Goal: Understand process/instructions: Learn how to perform a task or action

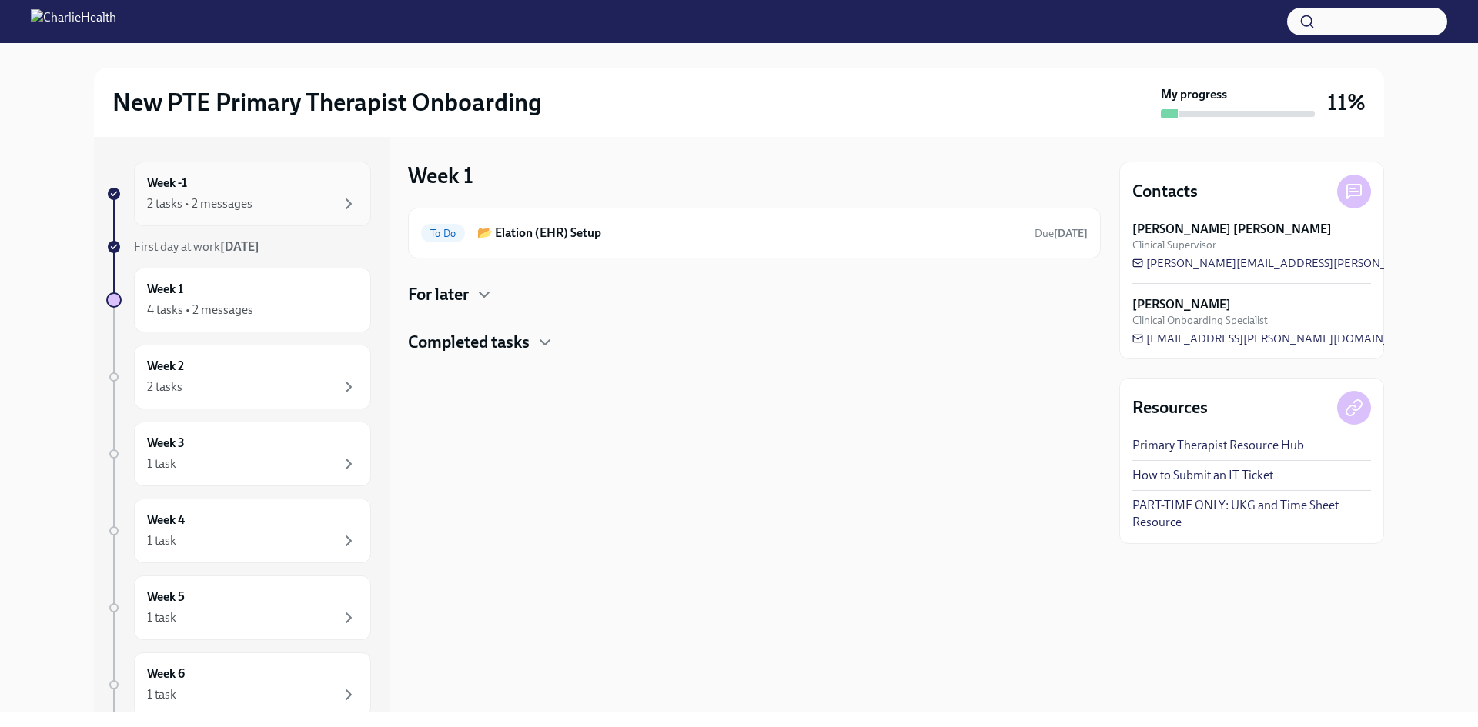
click at [258, 196] on div "2 tasks • 2 messages" at bounding box center [252, 204] width 211 height 18
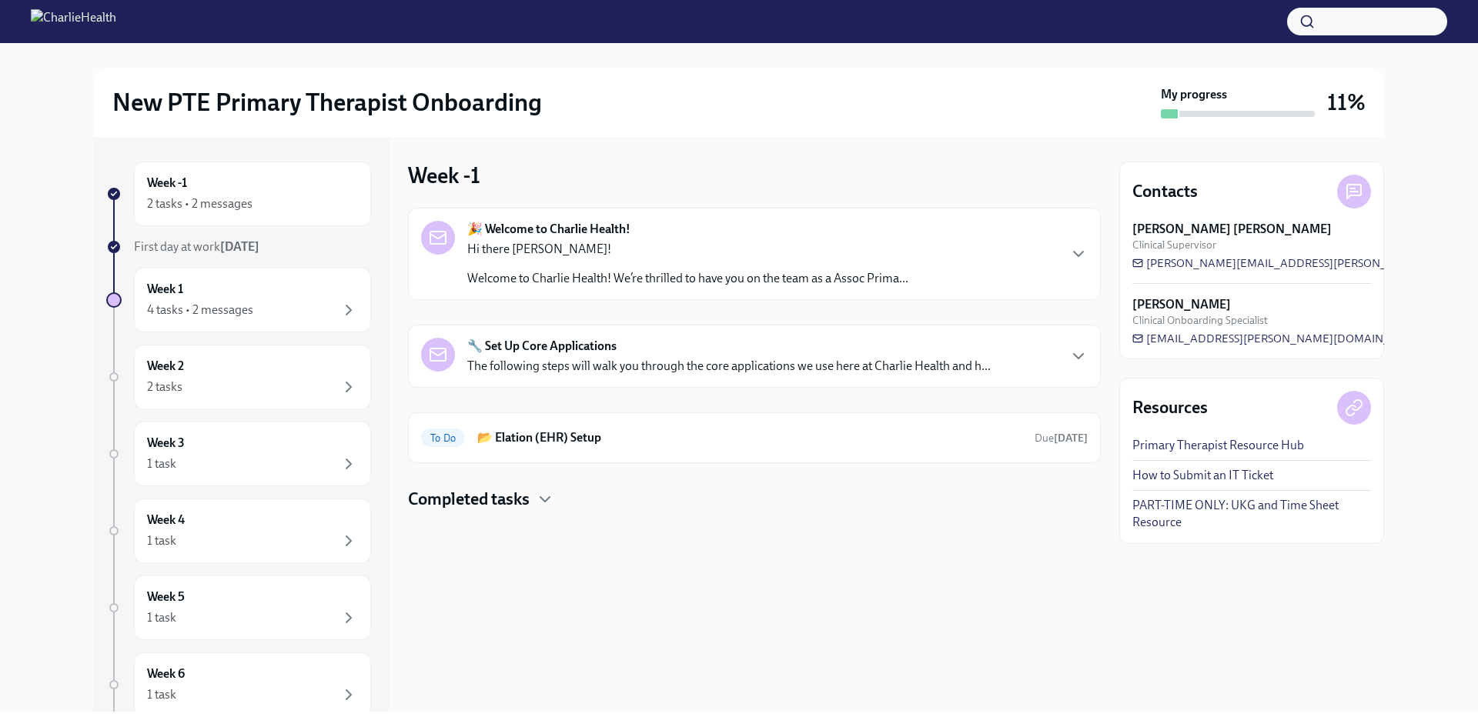
click at [594, 331] on div "🔧 Set Up Core Applications The following steps will walk you through the core a…" at bounding box center [754, 356] width 693 height 63
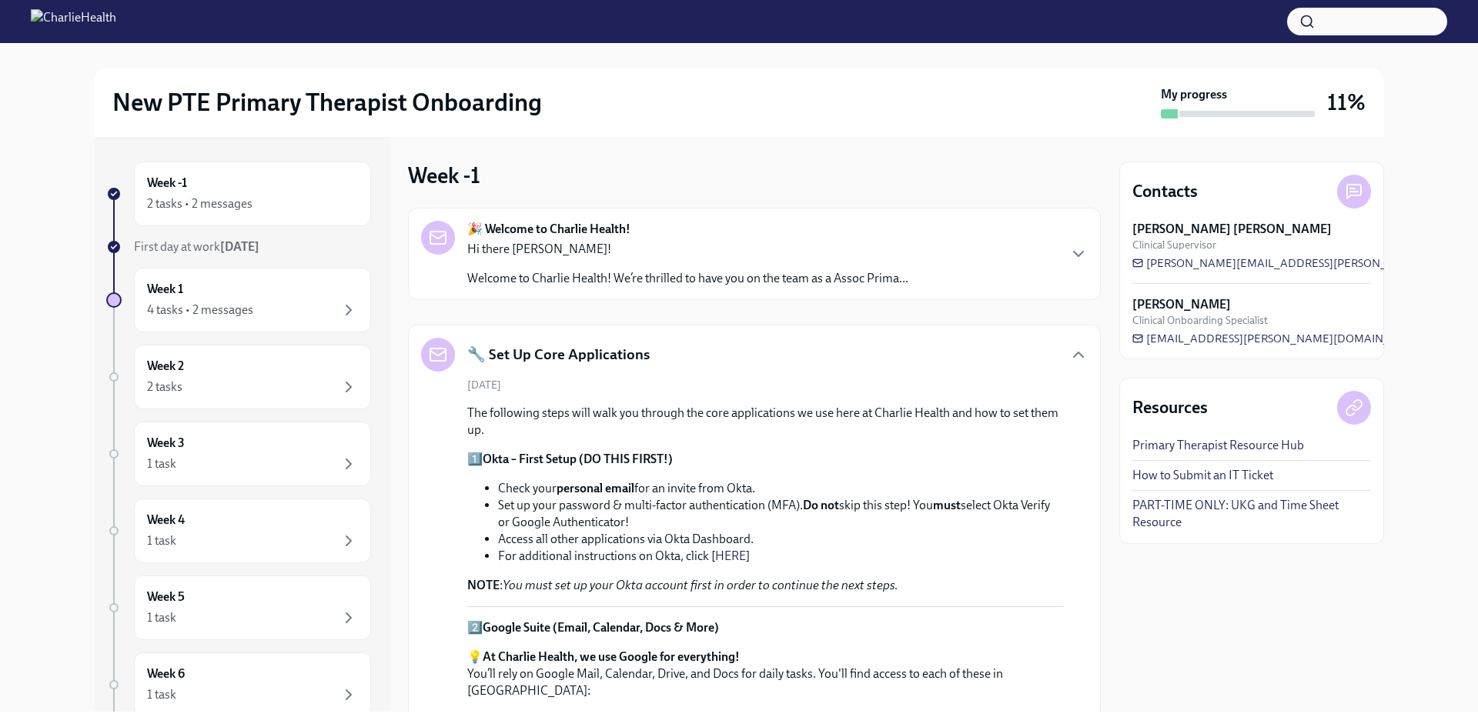
click at [798, 221] on div "🎉 Welcome to Charlie Health! Hi there [PERSON_NAME]! Welcome to Charlie Health!…" at bounding box center [687, 254] width 441 height 66
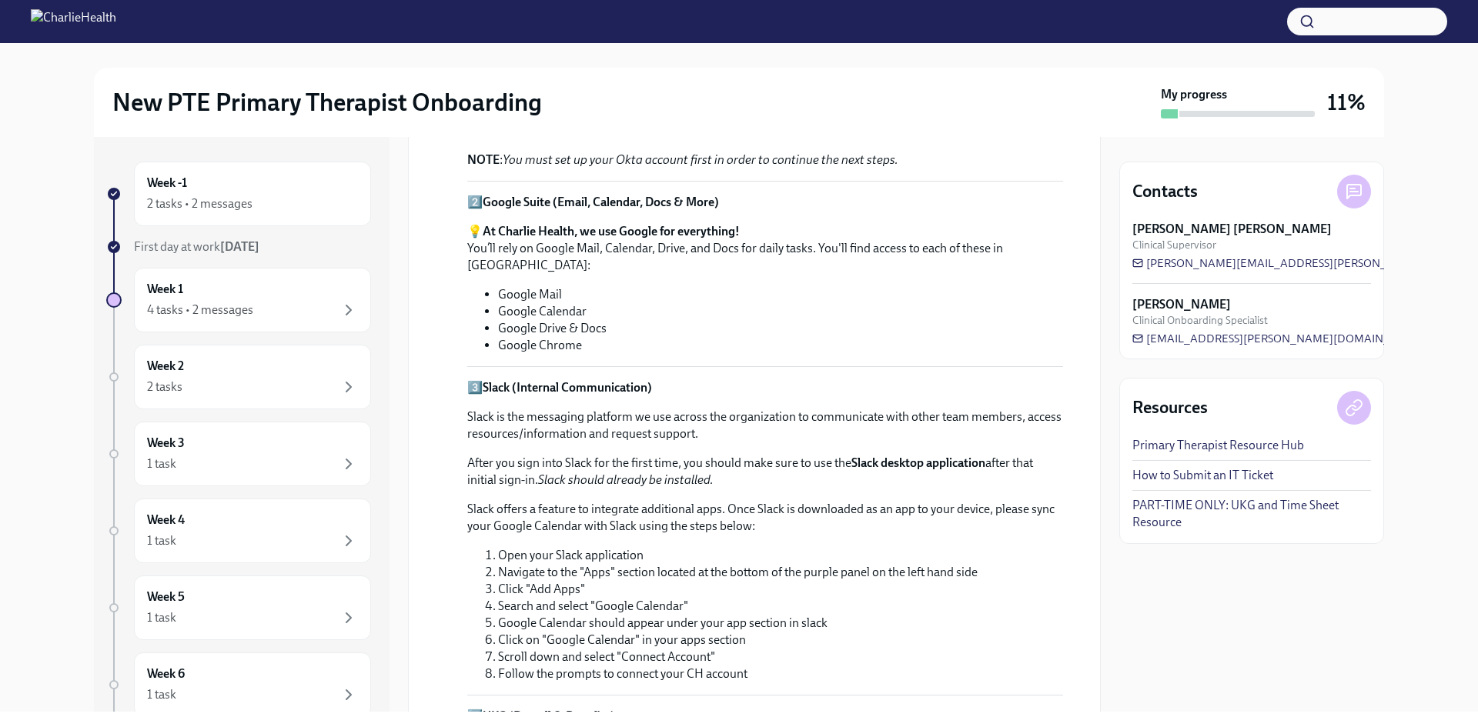
scroll to position [1068, 0]
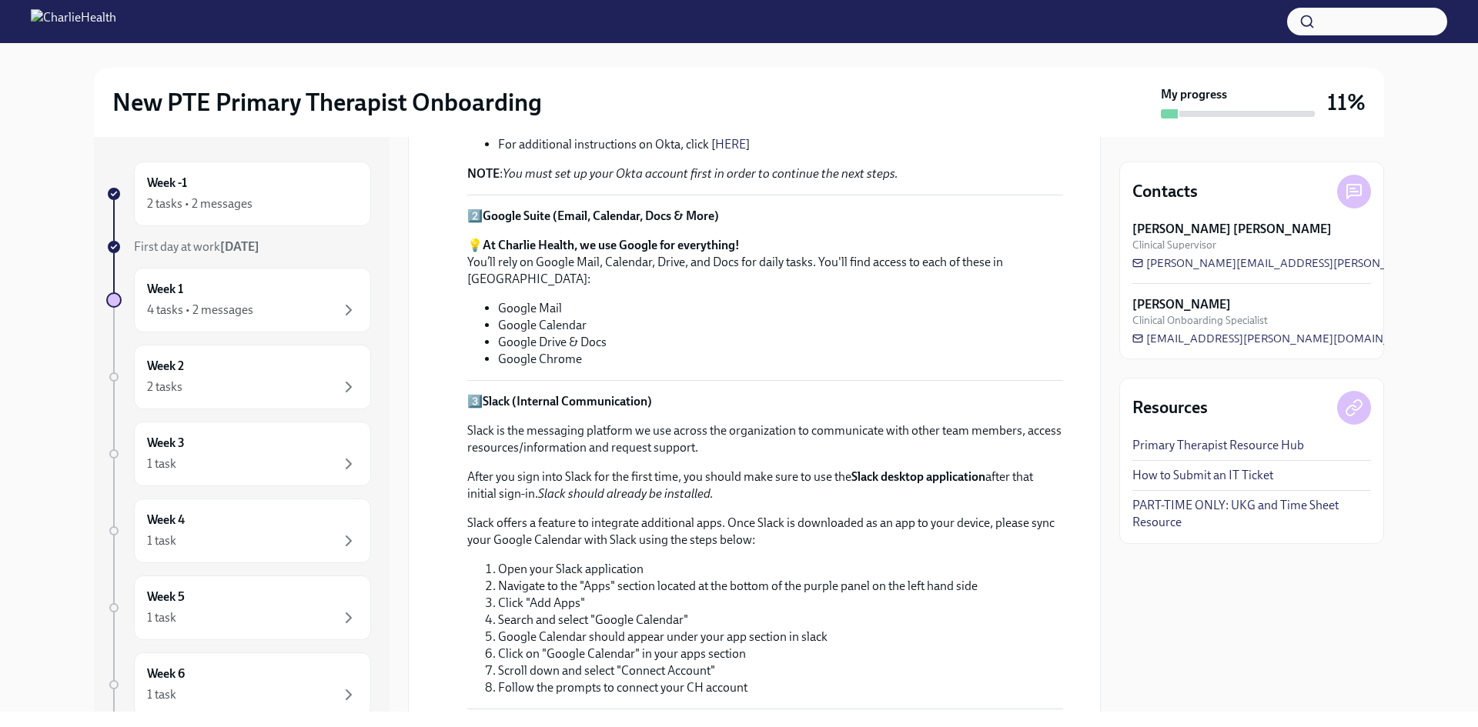
click at [1210, 477] on link "How to Submit an IT Ticket" at bounding box center [1202, 475] width 141 height 17
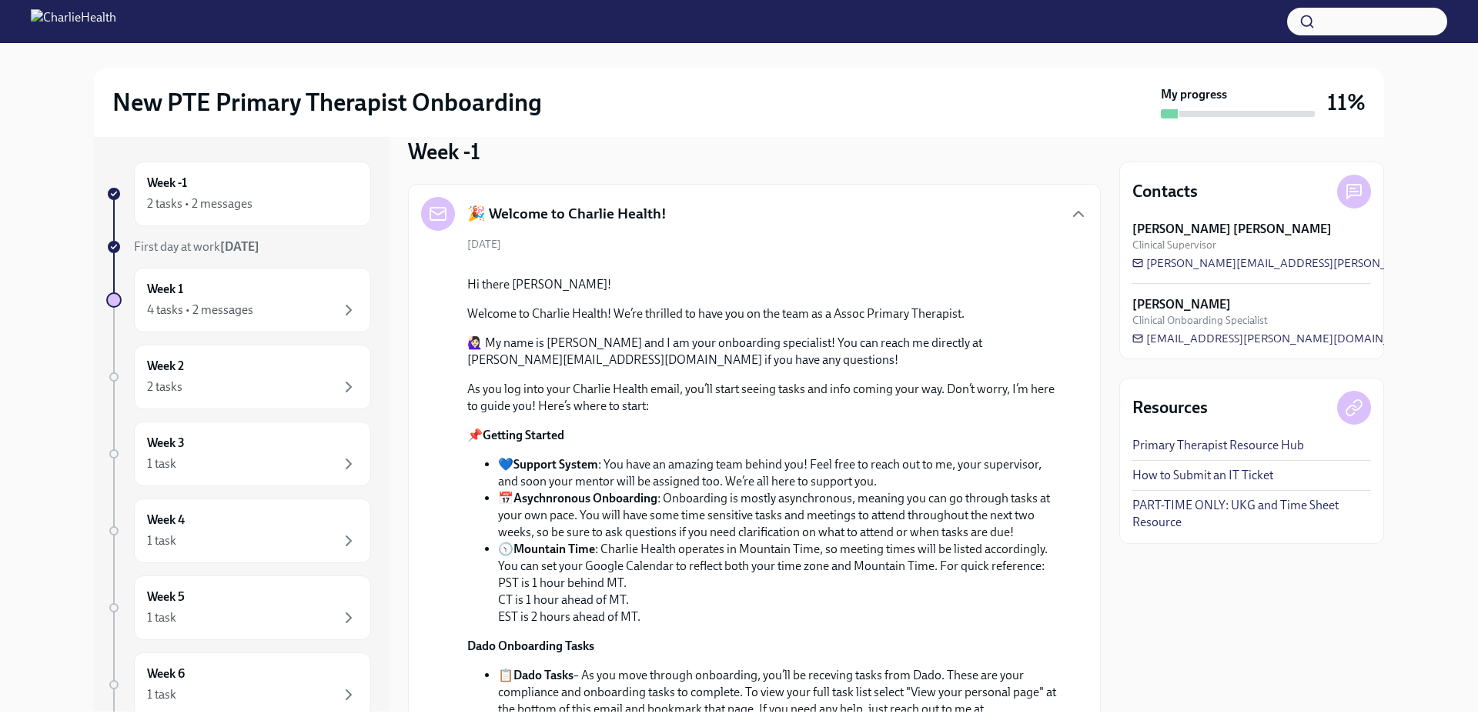
scroll to position [0, 0]
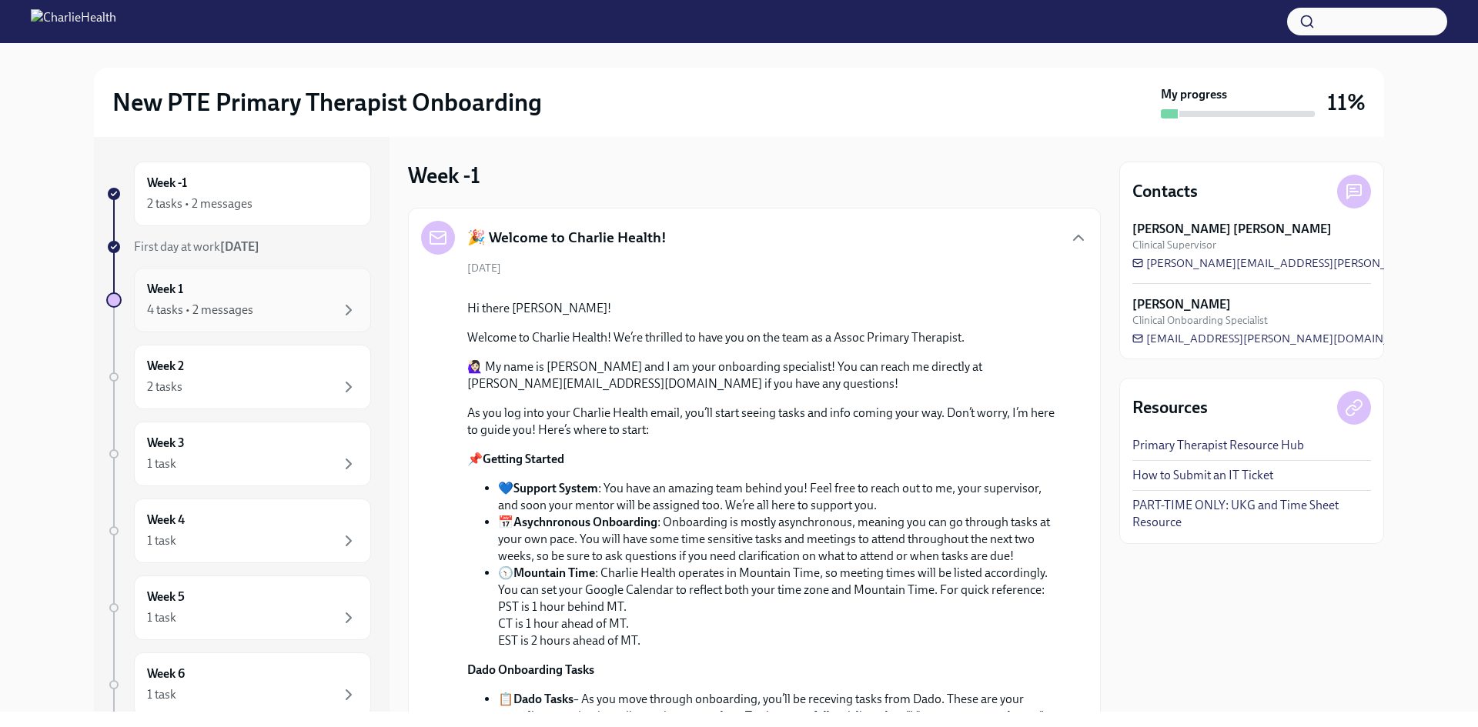
click at [242, 317] on div "4 tasks • 2 messages" at bounding box center [200, 310] width 106 height 17
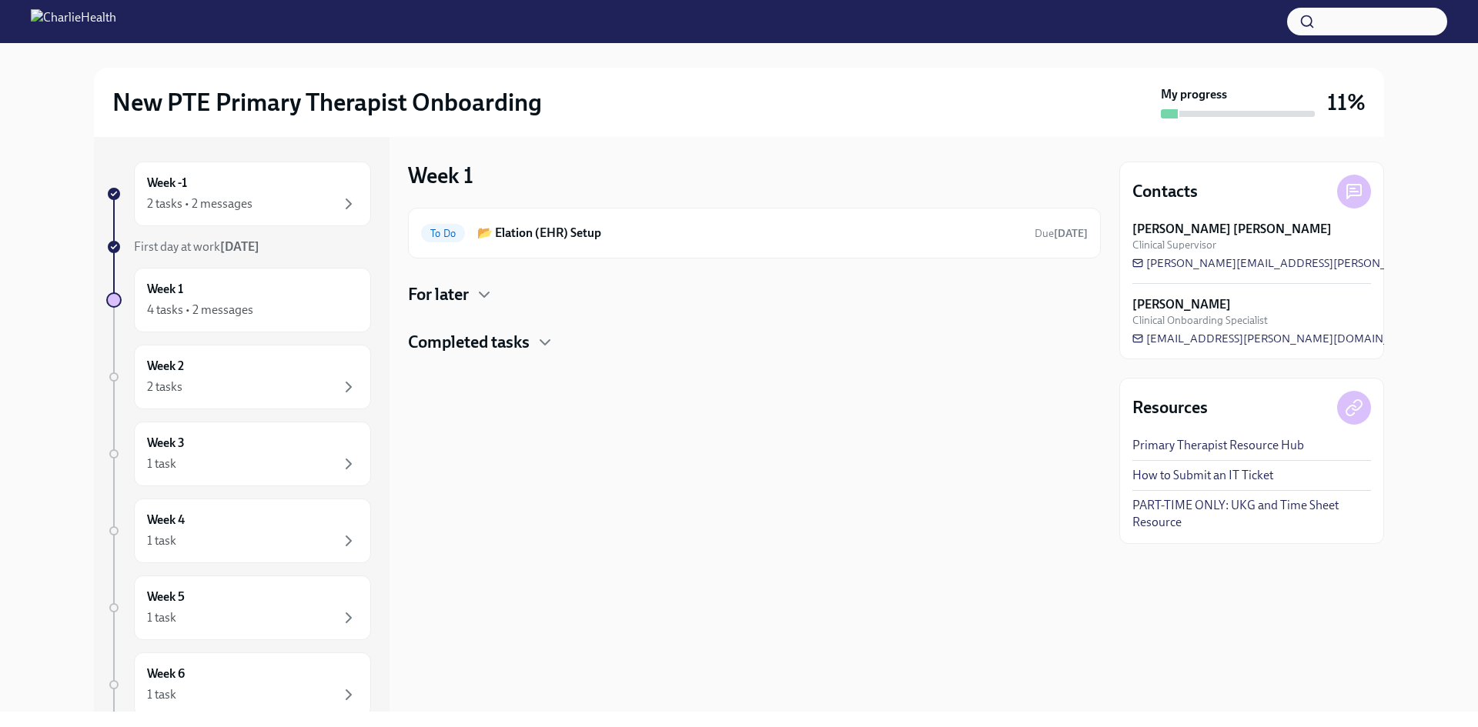
click at [472, 299] on div "For later" at bounding box center [754, 294] width 693 height 23
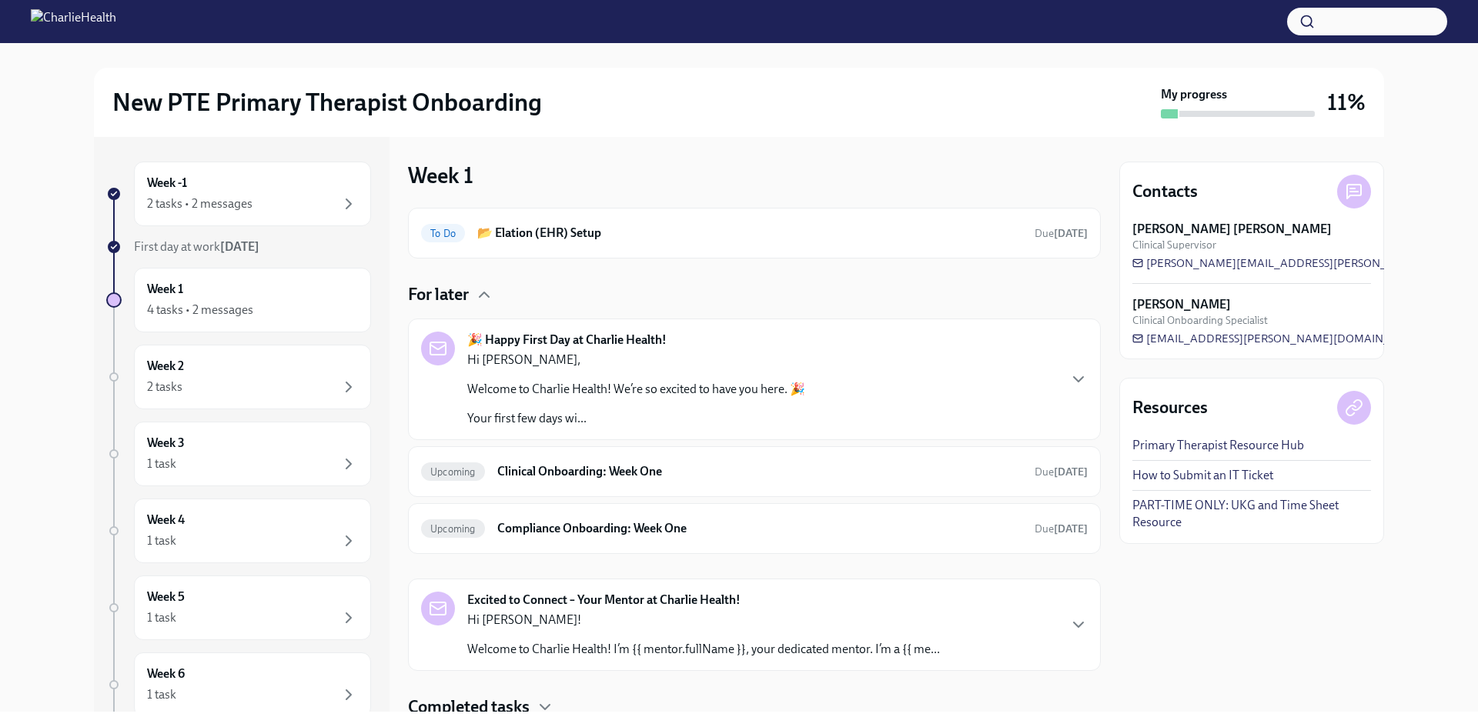
click at [607, 396] on p "Welcome to Charlie Health! We’re so excited to have you here. 🎉" at bounding box center [636, 389] width 338 height 17
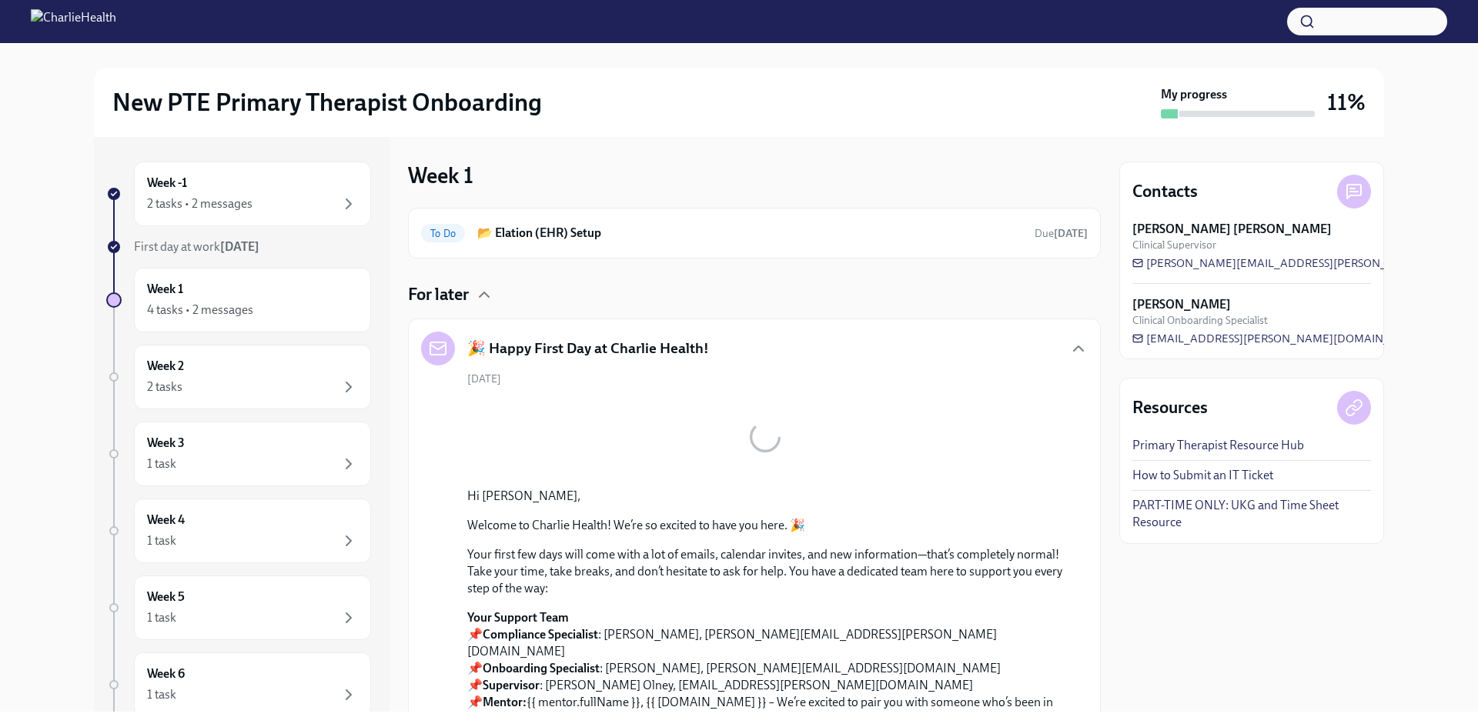
click at [620, 510] on div "Hi [PERSON_NAME], Welcome to Charlie Health! We’re so excited to have you here.…" at bounding box center [765, 616] width 596 height 257
click at [480, 288] on icon "button" at bounding box center [484, 295] width 18 height 18
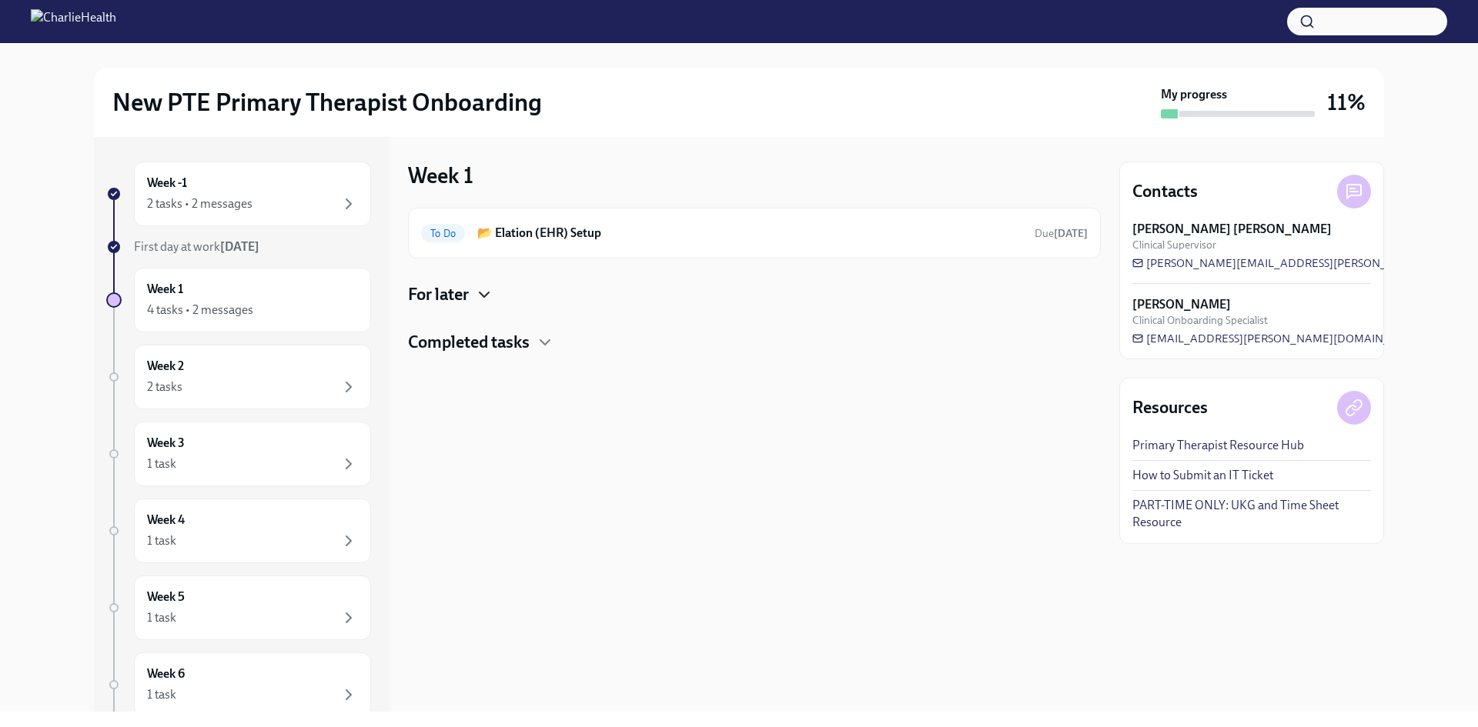
click at [528, 338] on h4 "Completed tasks" at bounding box center [469, 342] width 122 height 23
click at [484, 296] on icon "button" at bounding box center [484, 295] width 9 height 5
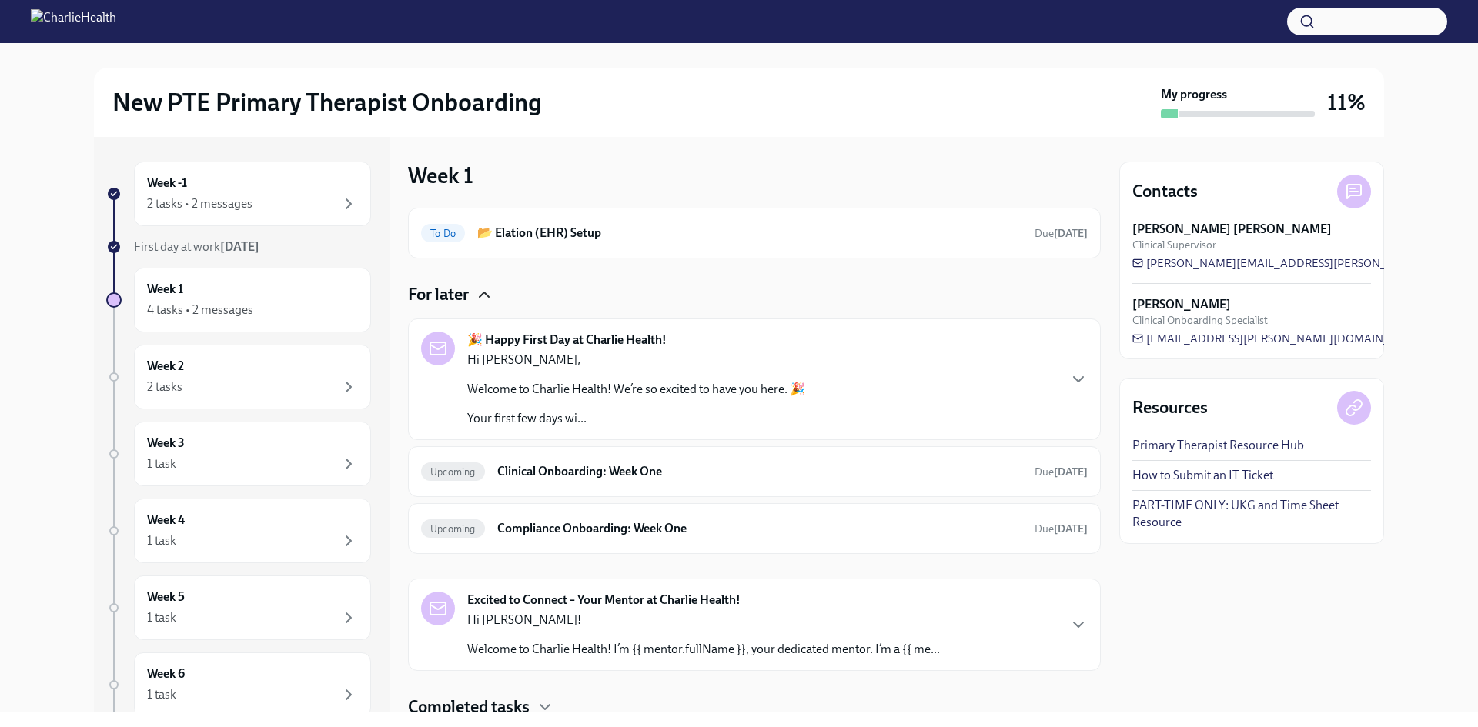
scroll to position [56, 0]
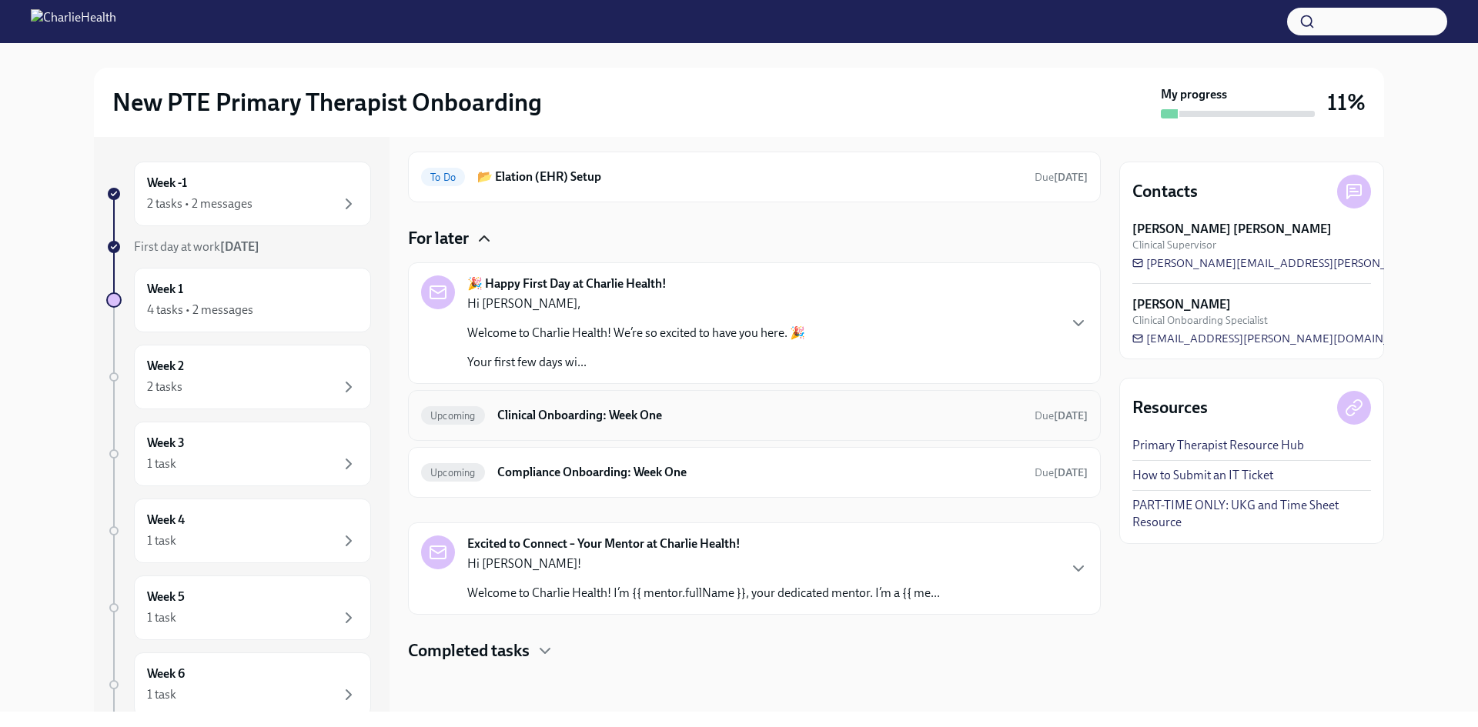
click at [547, 420] on h6 "Clinical Onboarding: Week One" at bounding box center [759, 415] width 525 height 17
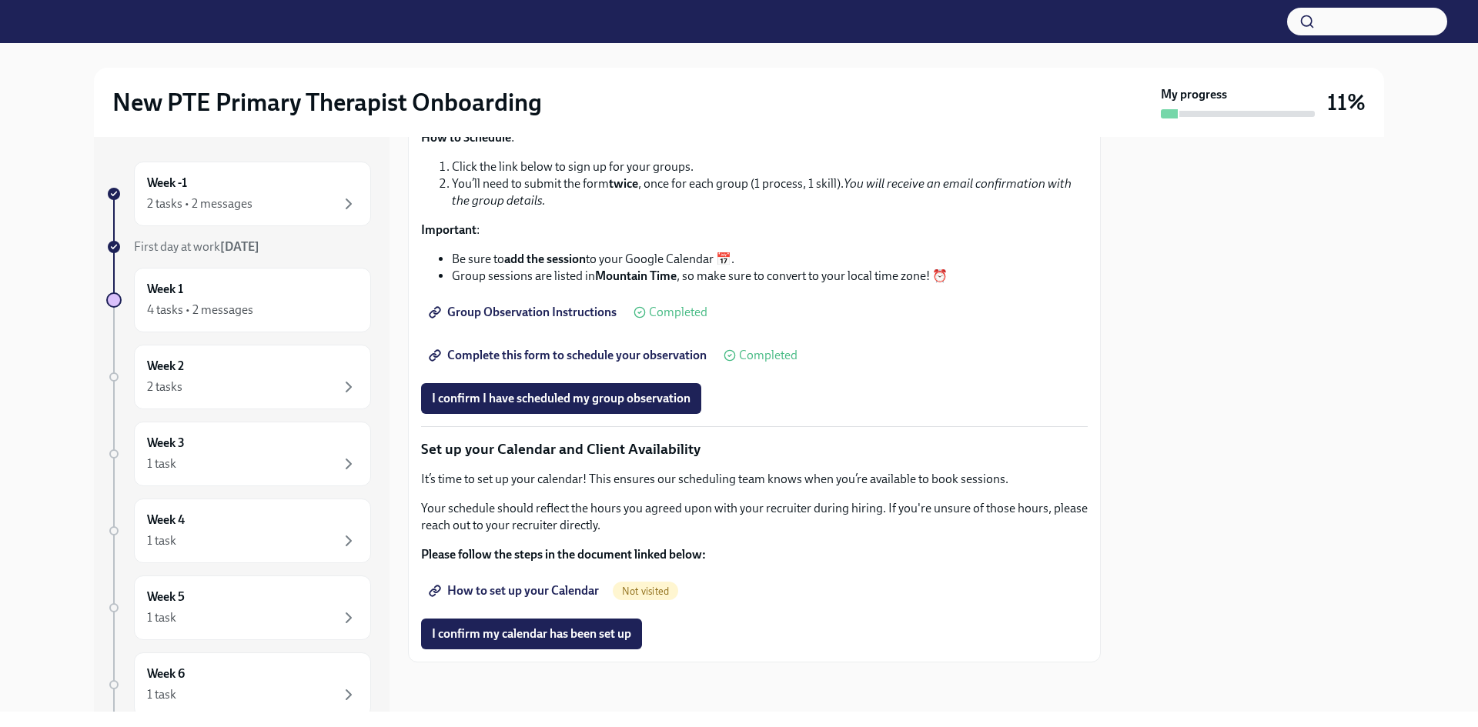
scroll to position [2026, 0]
click at [539, 358] on span "Complete this form to schedule your observation" at bounding box center [569, 355] width 275 height 15
click at [230, 374] on div "Week 2 2 tasks" at bounding box center [252, 377] width 211 height 38
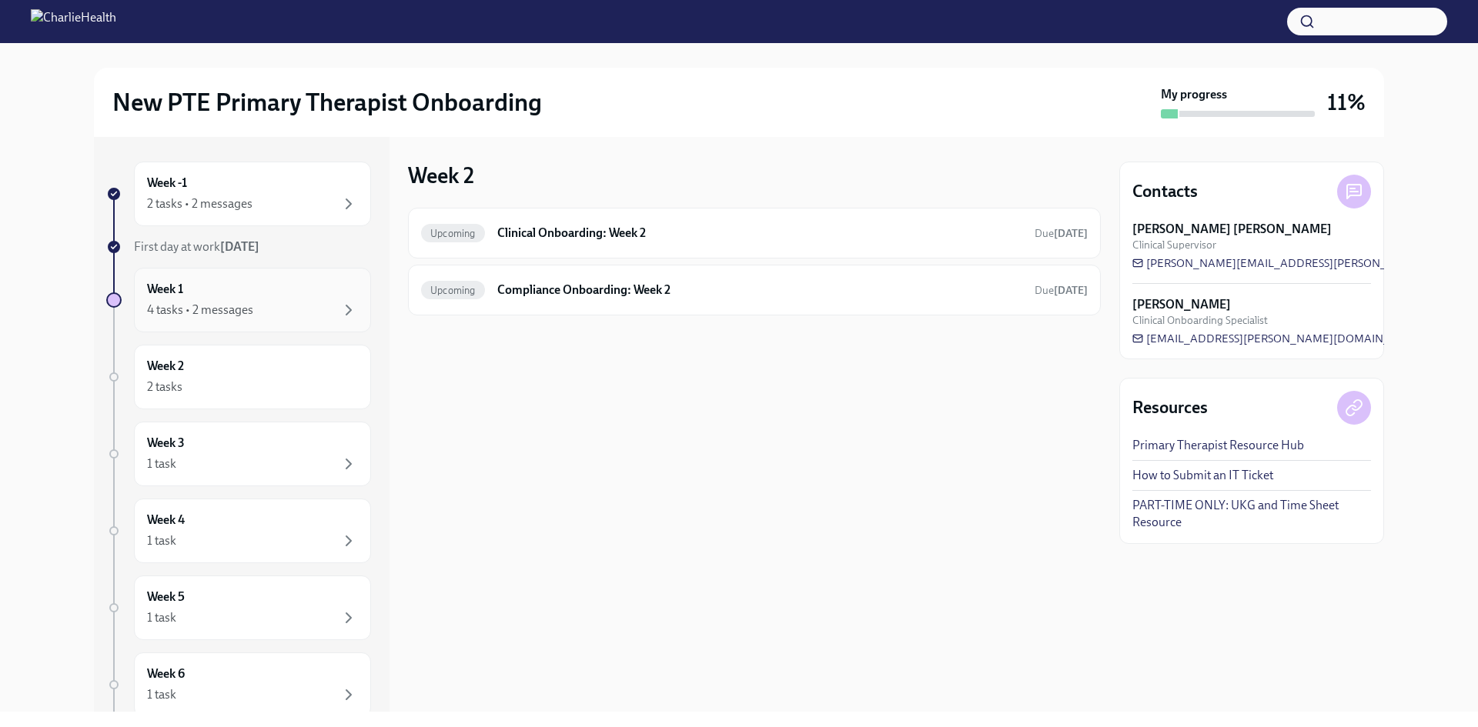
click at [239, 293] on div "Week 1 4 tasks • 2 messages" at bounding box center [252, 300] width 211 height 38
click at [465, 284] on h4 "For later" at bounding box center [438, 294] width 61 height 23
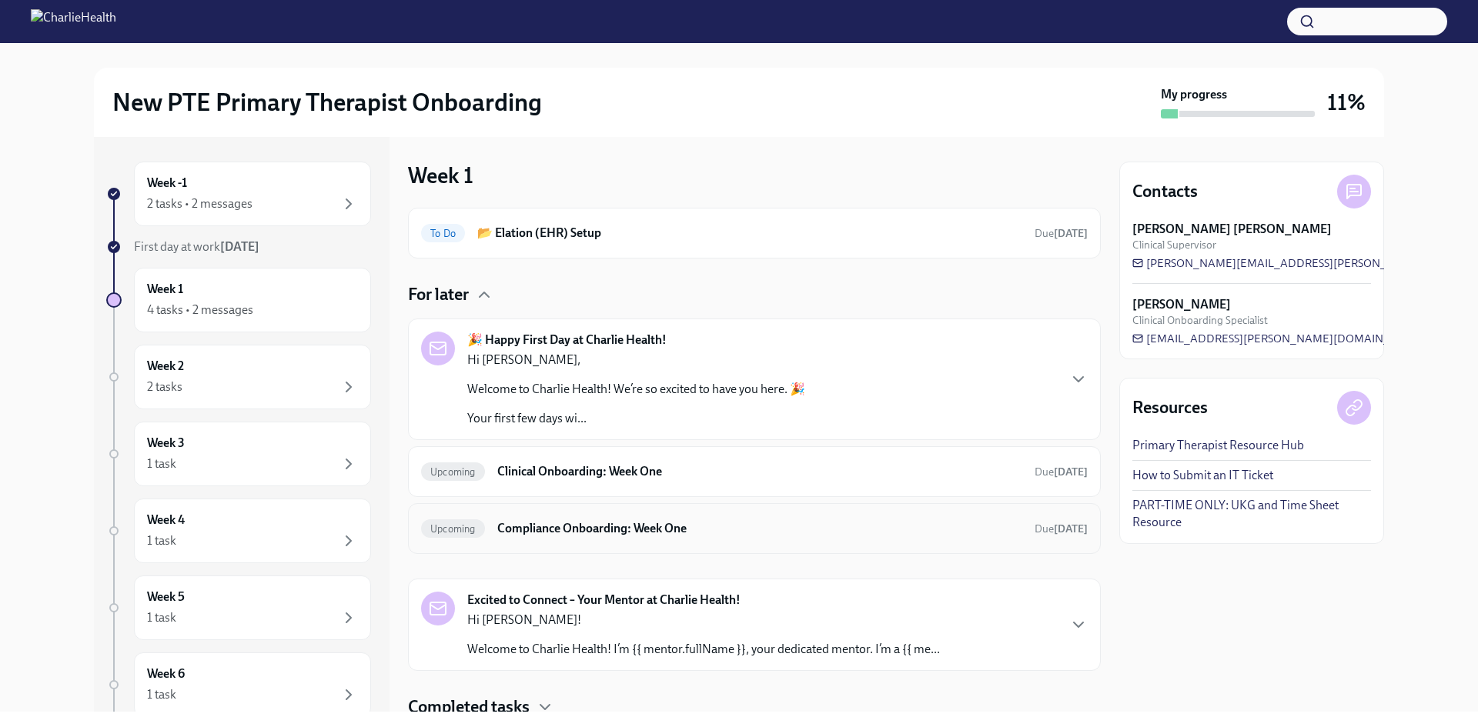
click at [613, 536] on h6 "Compliance Onboarding: Week One" at bounding box center [759, 528] width 525 height 17
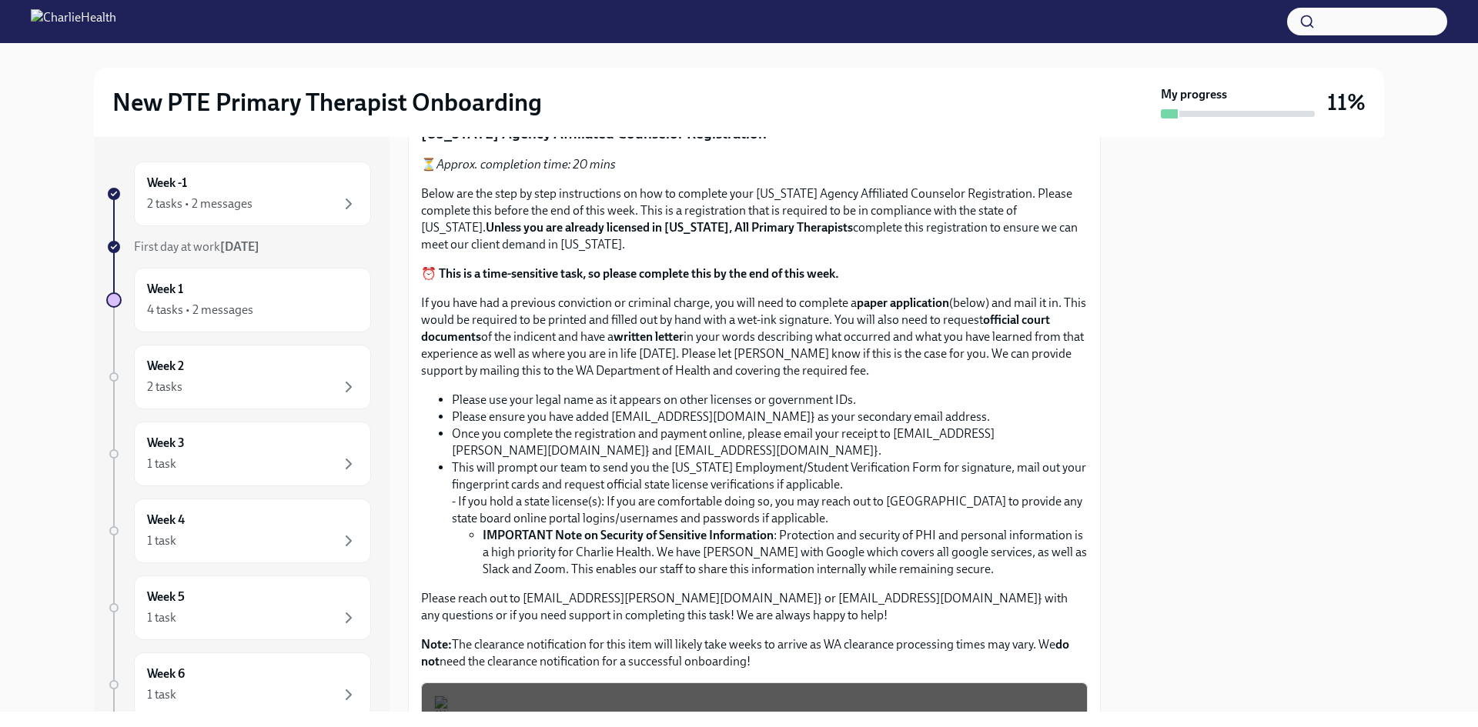
scroll to position [924, 0]
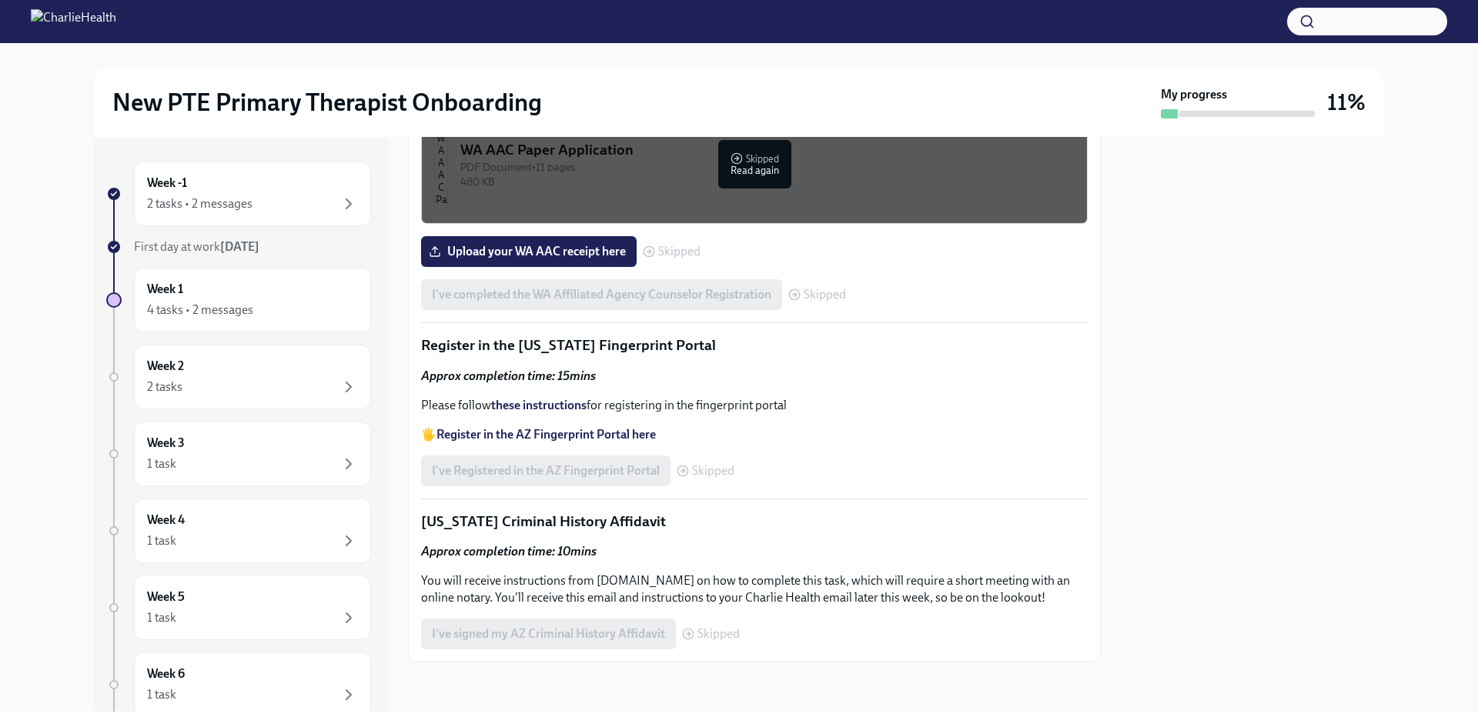
scroll to position [2028, 0]
click at [269, 300] on div "Week 1 4 tasks • 2 messages" at bounding box center [252, 300] width 211 height 38
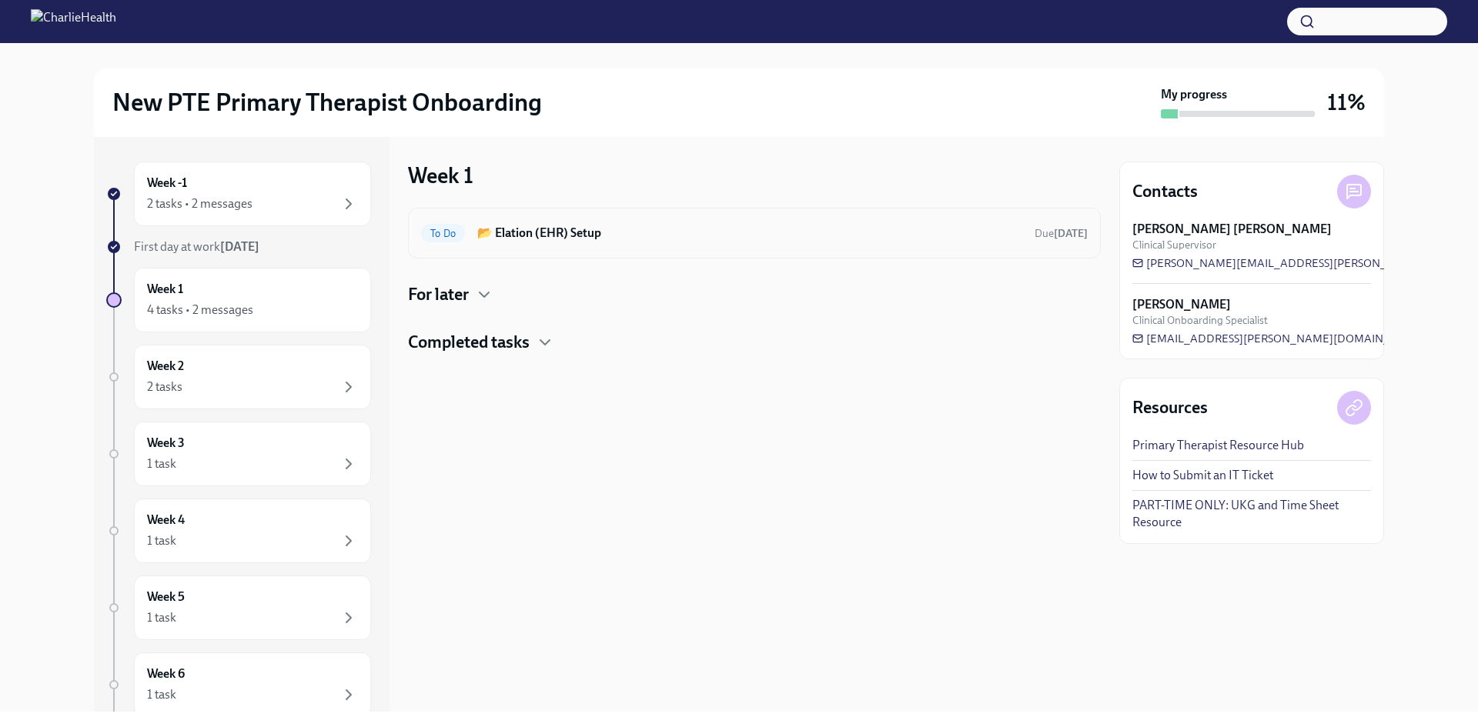
click at [634, 233] on h6 "📂 Elation (EHR) Setup" at bounding box center [749, 233] width 545 height 17
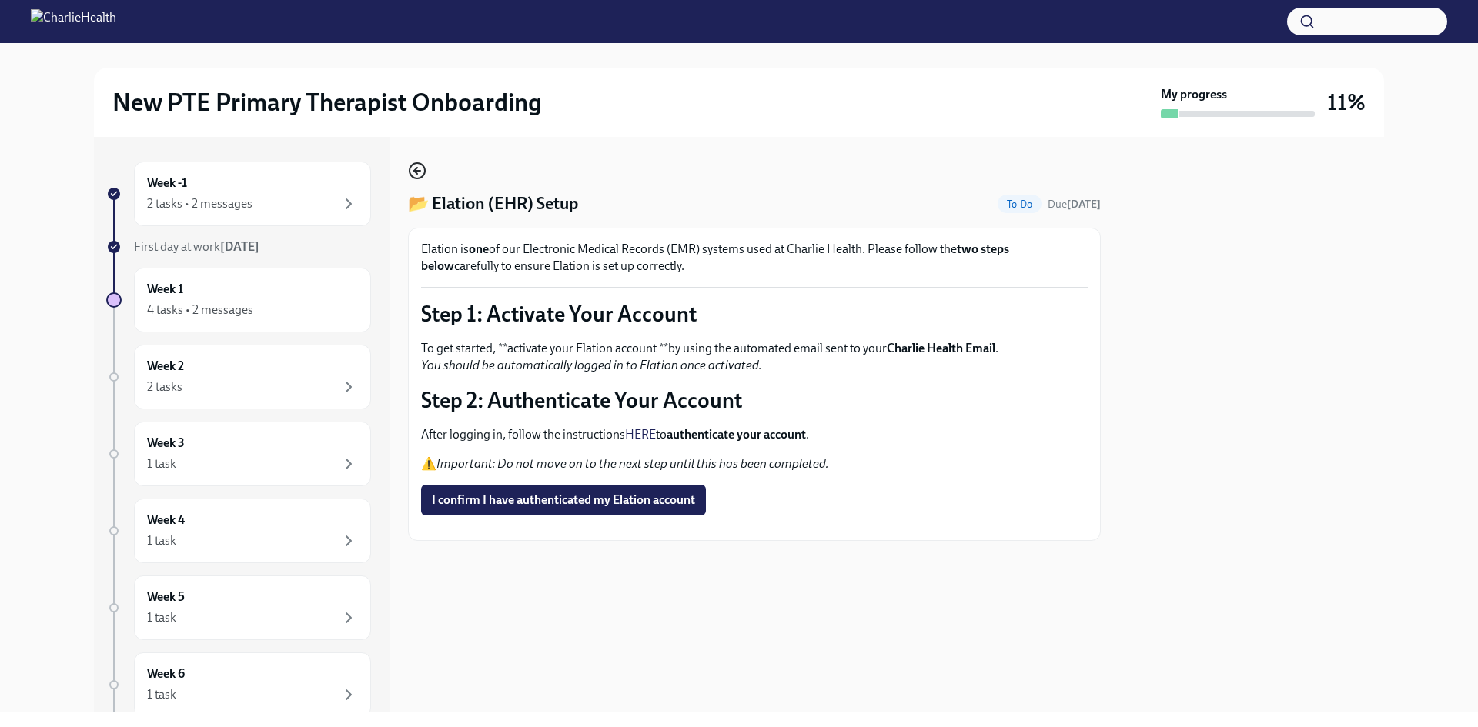
click at [411, 165] on icon "button" at bounding box center [417, 171] width 18 height 18
